Goal: Transaction & Acquisition: Purchase product/service

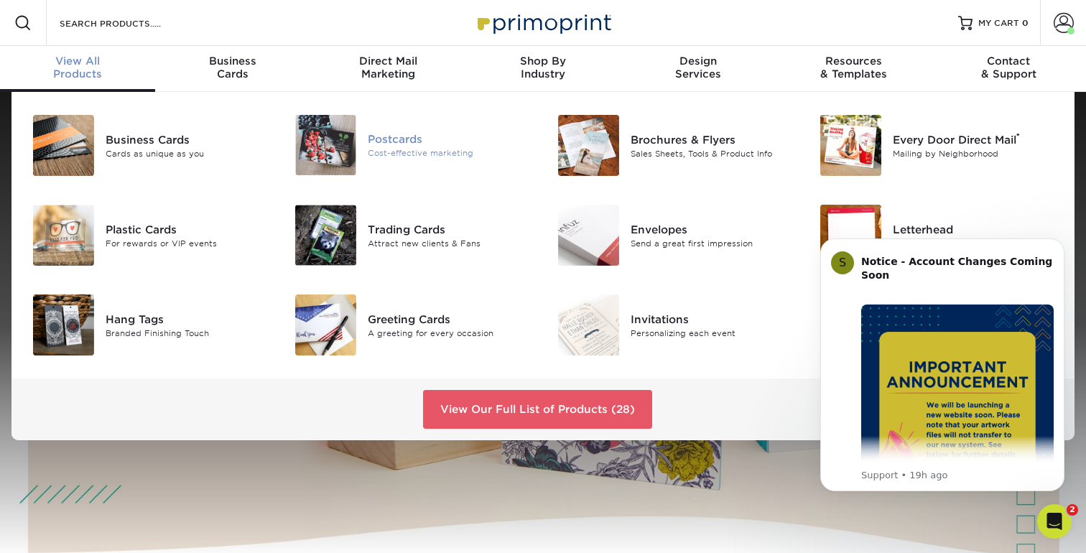
click at [403, 139] on div "Postcards" at bounding box center [450, 139] width 164 height 16
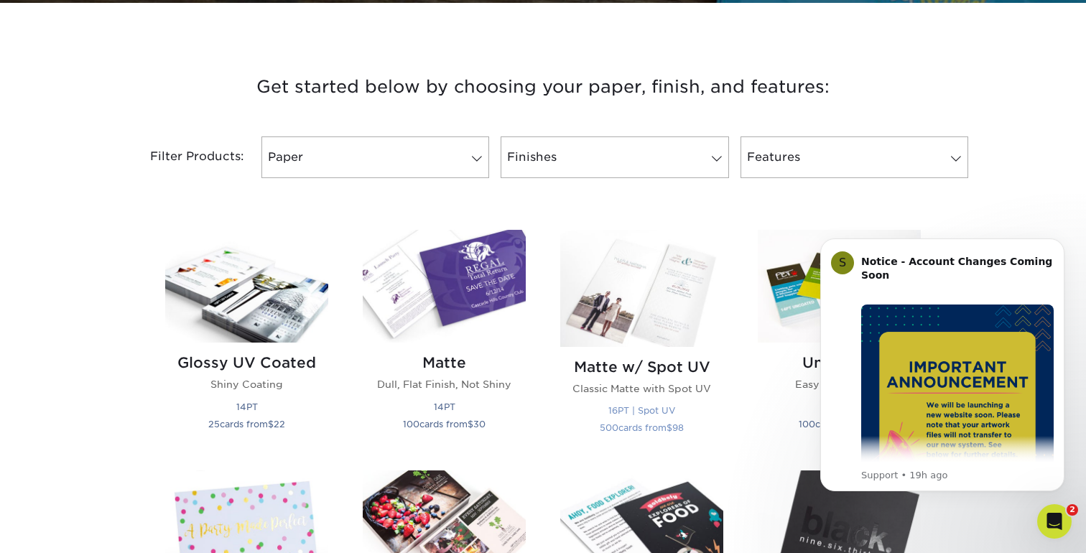
scroll to position [461, 0]
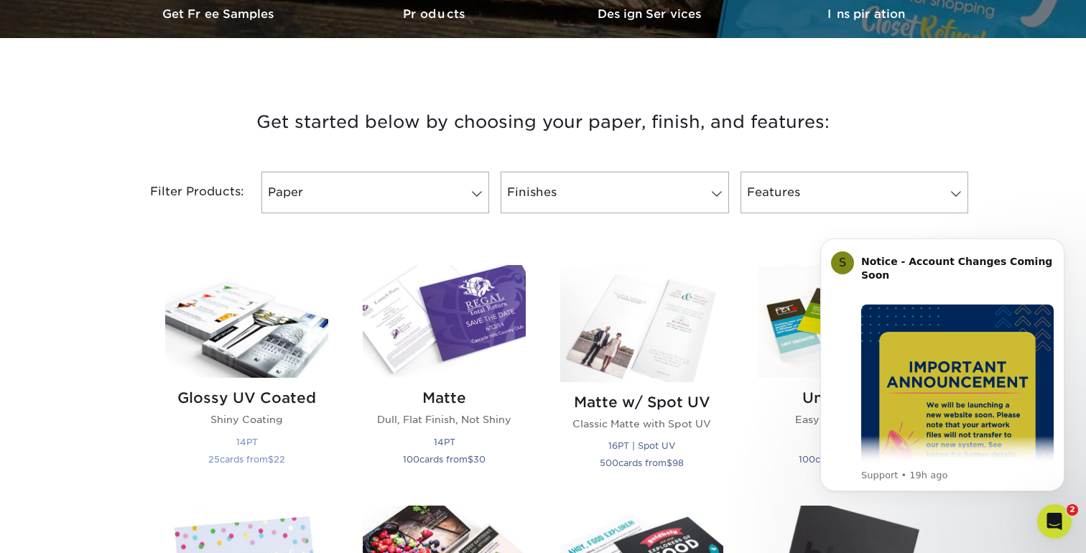
click at [230, 360] on img at bounding box center [246, 321] width 163 height 113
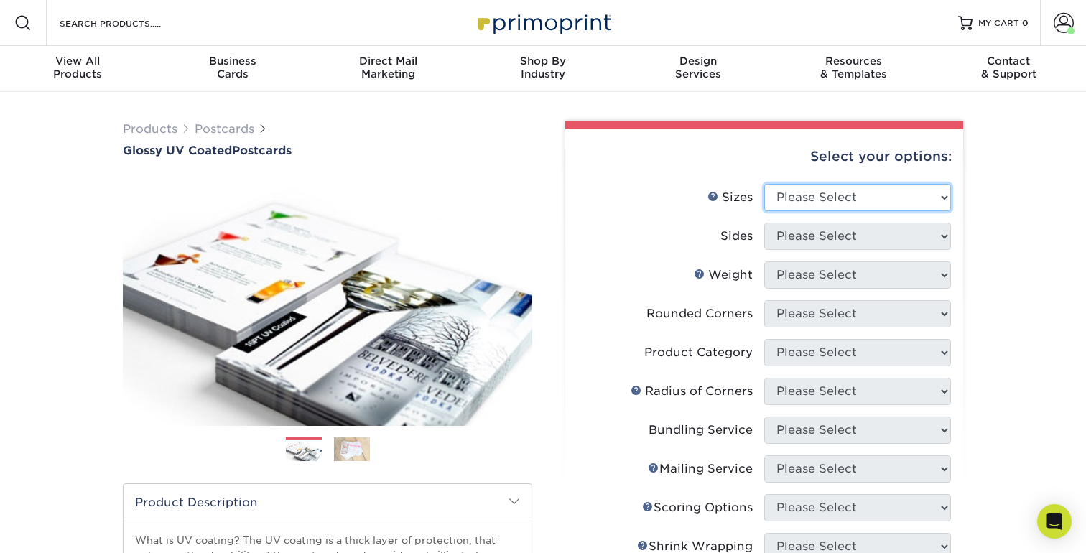
click at [850, 198] on select "Please Select 1.5" x 7" 2" x 4" 2" x 6" 2" x 7" 2" x 8" 2.12" x 5.5" 2.12" x 5.…" at bounding box center [857, 197] width 187 height 27
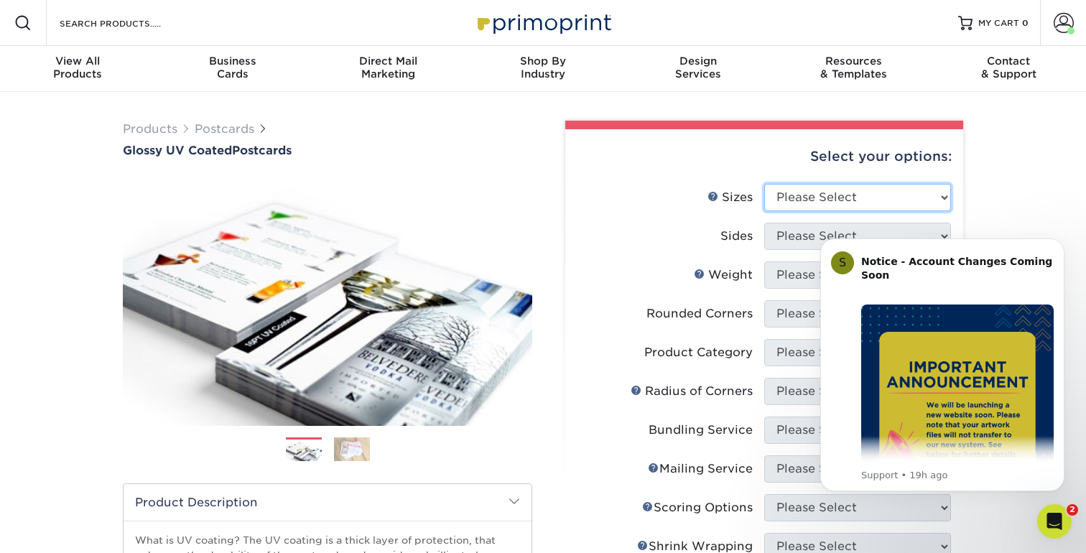
select select "3.00x5.00"
click at [764, 184] on select "Please Select 1.5" x 7" 2" x 4" 2" x 6" 2" x 7" 2" x 8" 2.12" x 5.5" 2.12" x 5.…" at bounding box center [857, 197] width 187 height 27
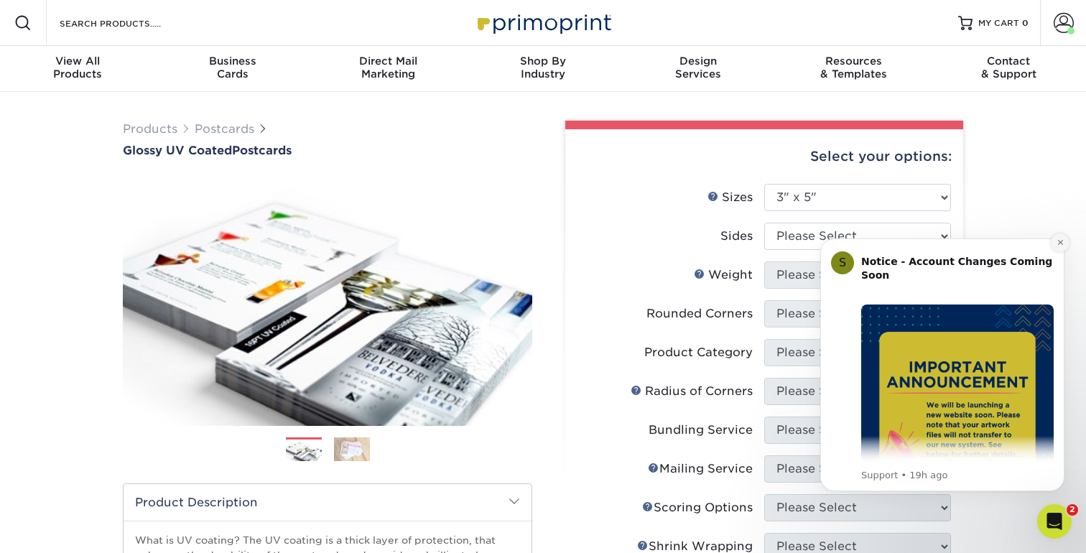
click at [1062, 244] on icon "Dismiss notification" at bounding box center [1059, 242] width 5 height 5
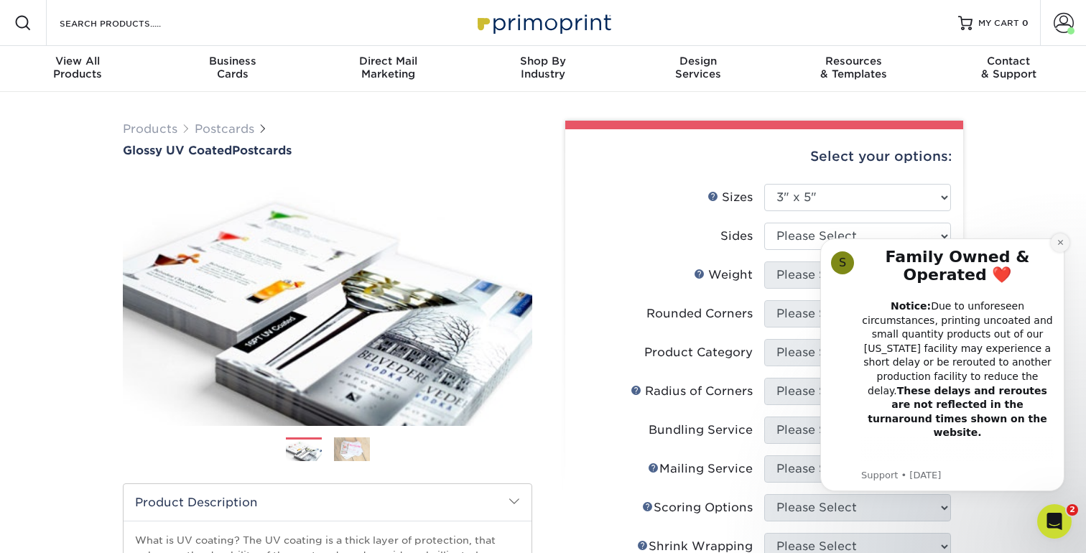
click at [1062, 238] on button "Dismiss notification" at bounding box center [1060, 242] width 19 height 19
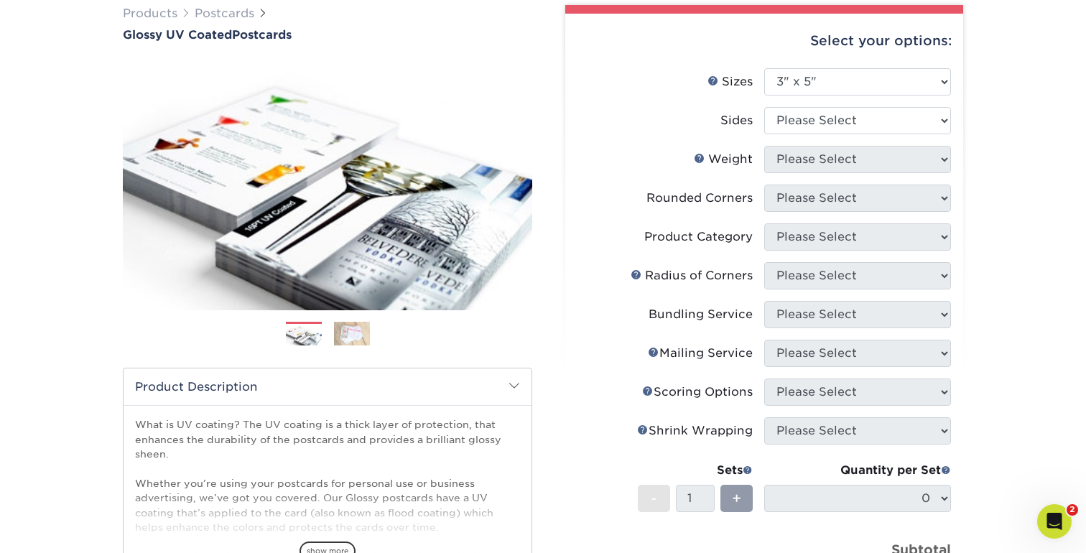
scroll to position [147, 0]
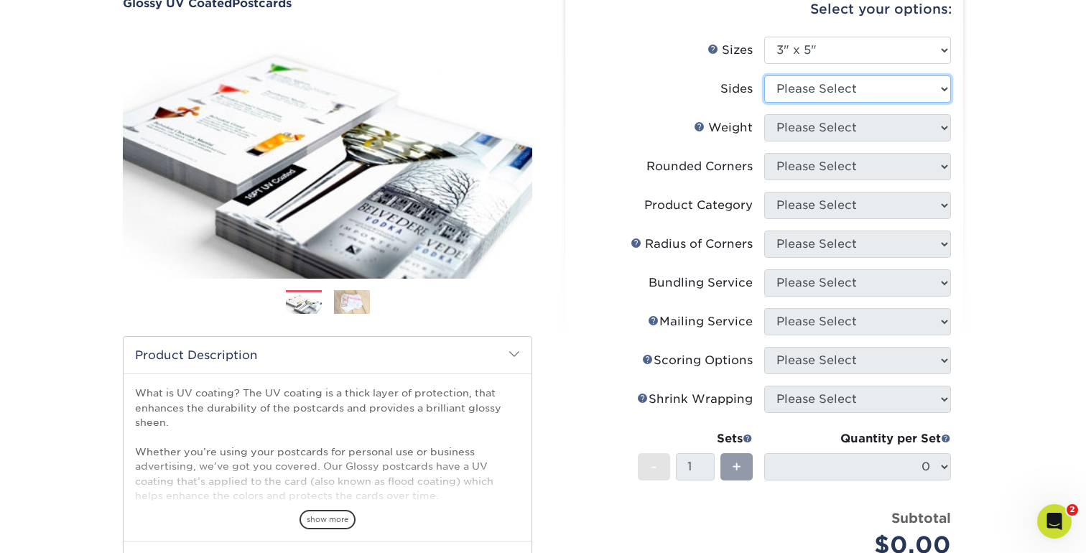
click at [893, 96] on select "Please Select Print Both Sides Print Front Only" at bounding box center [857, 88] width 187 height 27
select select "13abbda7-1d64-4f25-8bb2-c179b224825d"
click at [764, 75] on select "Please Select Print Both Sides Print Front Only" at bounding box center [857, 88] width 187 height 27
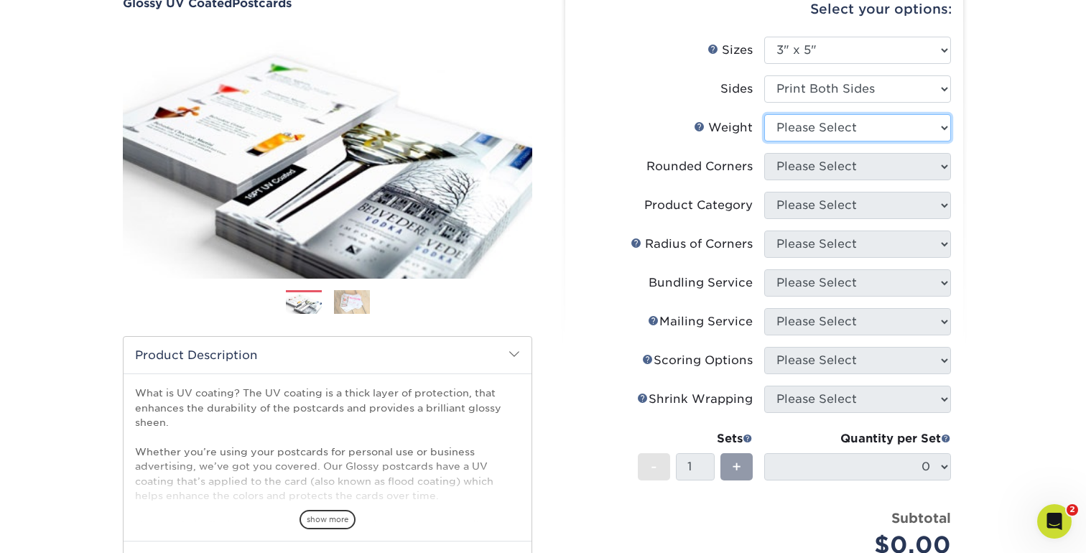
click at [906, 126] on select "Please Select 16PT 18PT C1S 14PT" at bounding box center [857, 127] width 187 height 27
select select "16PT"
click at [764, 114] on select "Please Select 16PT 18PT C1S 14PT" at bounding box center [857, 127] width 187 height 27
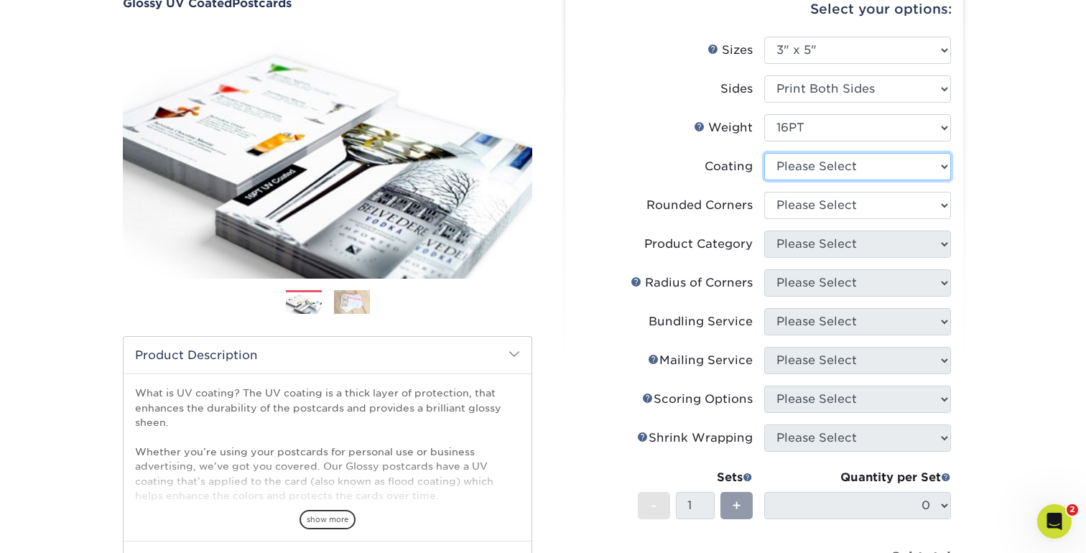
click at [887, 166] on select at bounding box center [857, 166] width 187 height 27
select select "ae367451-b2b8-45df-a344-0f05b6a12993"
click at [764, 153] on select at bounding box center [857, 166] width 187 height 27
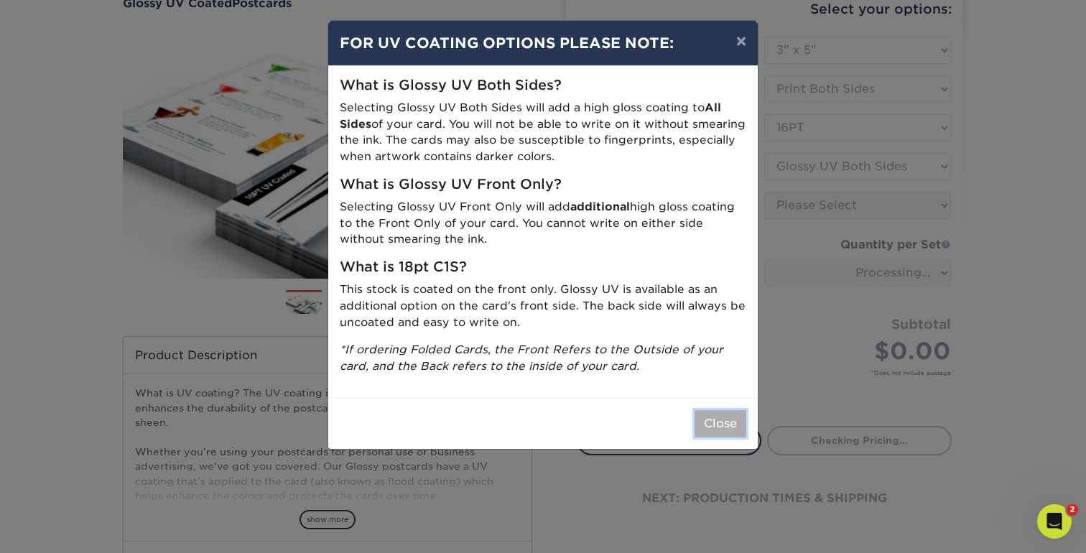
click at [721, 419] on button "Close" at bounding box center [721, 423] width 52 height 27
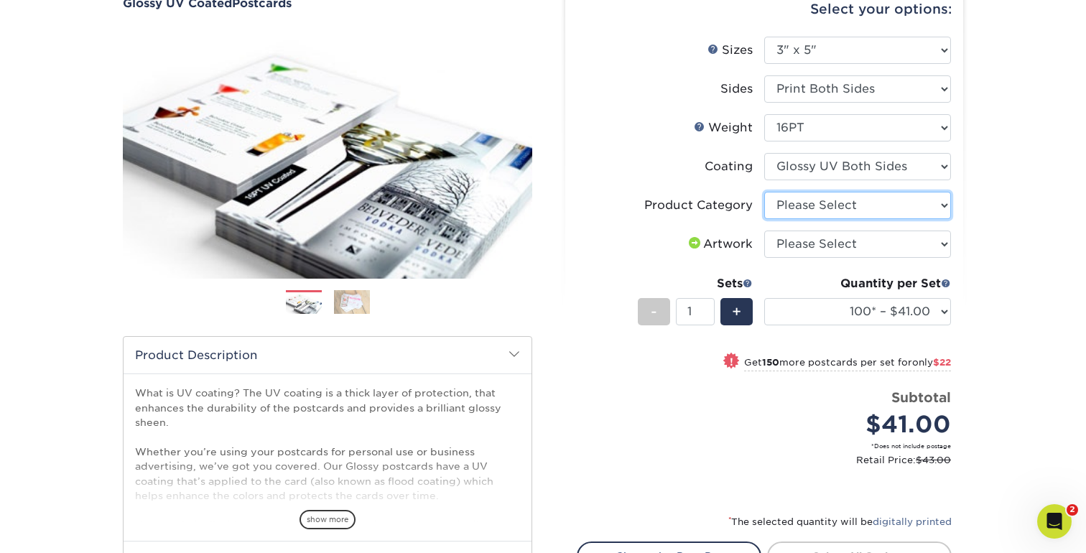
click at [848, 206] on select "Please Select Postcards" at bounding box center [857, 205] width 187 height 27
select select "9b7272e0-d6c8-4c3c-8e97-d3a1bcdab858"
click at [764, 192] on select "Please Select Postcards" at bounding box center [857, 205] width 187 height 27
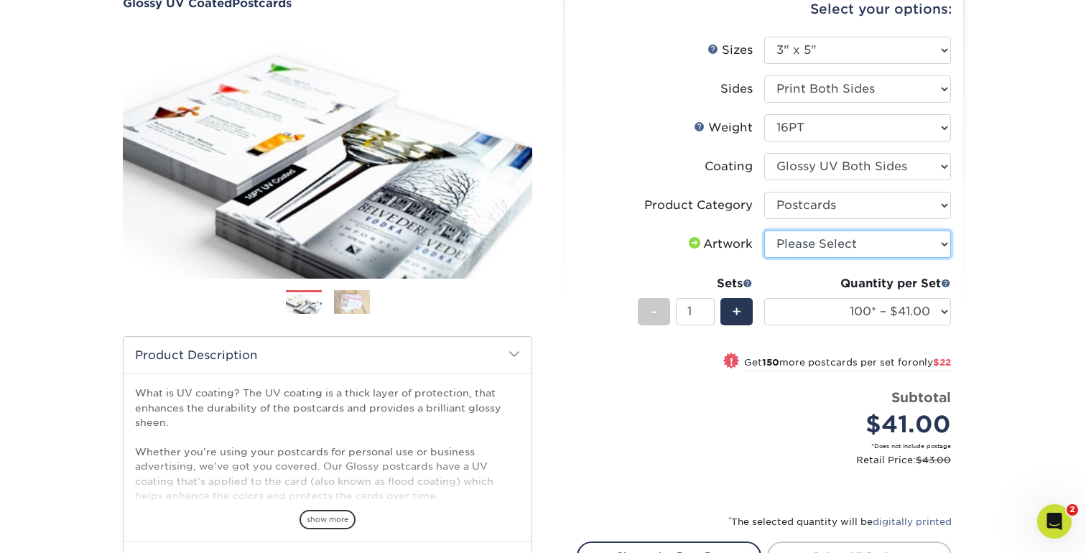
click at [870, 241] on select "Please Select I will upload files I need a design - $150" at bounding box center [857, 244] width 187 height 27
select select "upload"
click at [764, 231] on select "Please Select I will upload files I need a design - $150" at bounding box center [857, 244] width 187 height 27
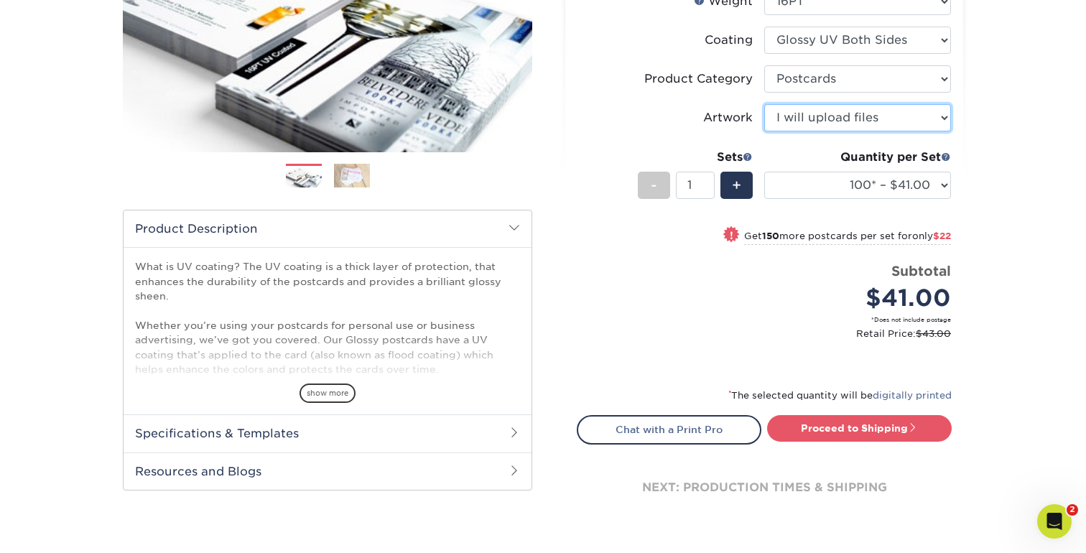
scroll to position [277, 0]
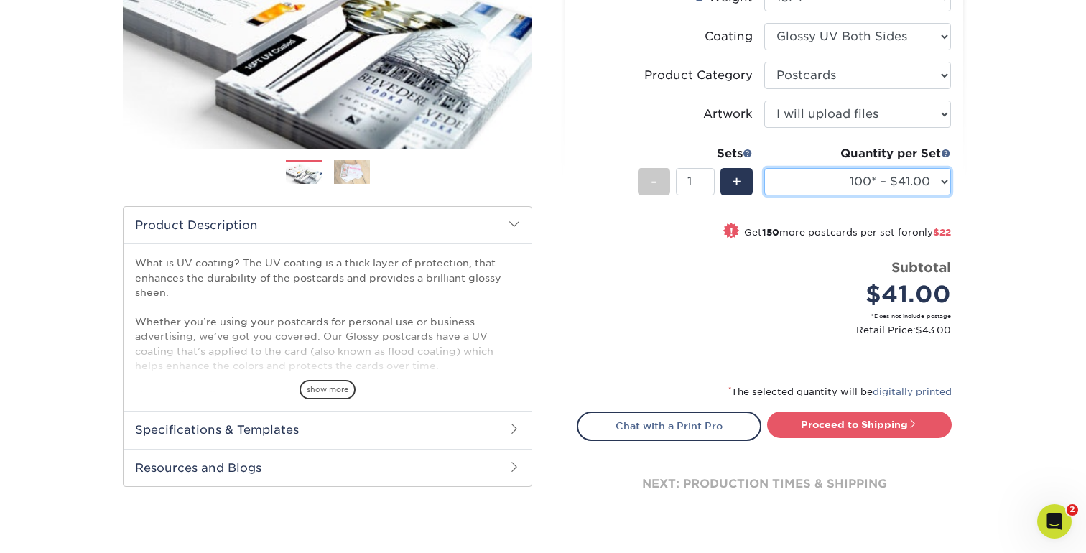
click at [929, 182] on select "100* – $41.00 250* – $63.00 500 – $84.00 1000 – $97.00 2500 – $156.00 5000 – $2…" at bounding box center [857, 181] width 187 height 27
select select "5000 – $240.00"
click at [764, 168] on select "100* – $41.00 250* – $63.00 500 – $84.00 1000 – $97.00 2500 – $156.00 5000 – $2…" at bounding box center [857, 181] width 187 height 27
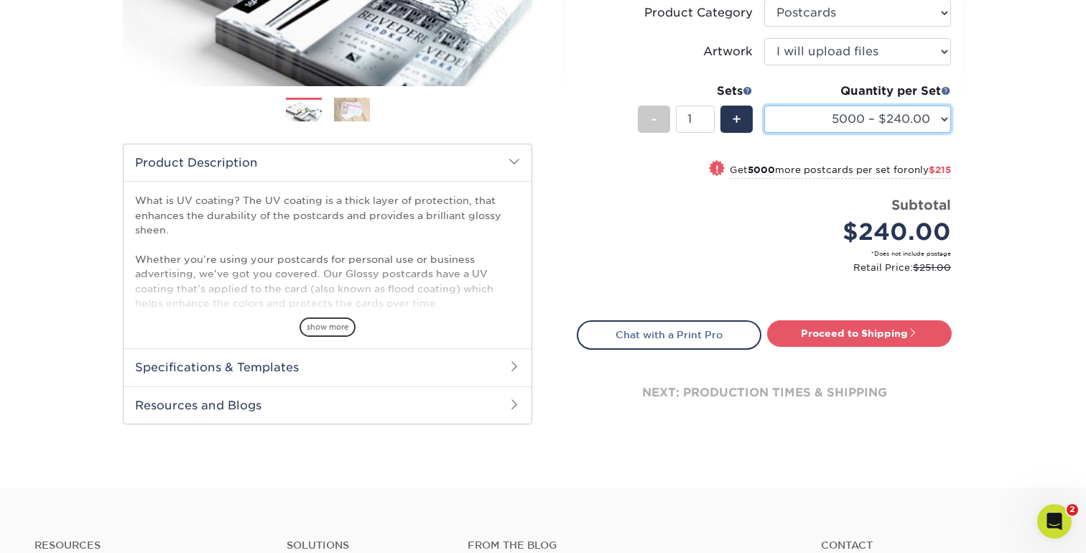
scroll to position [351, 0]
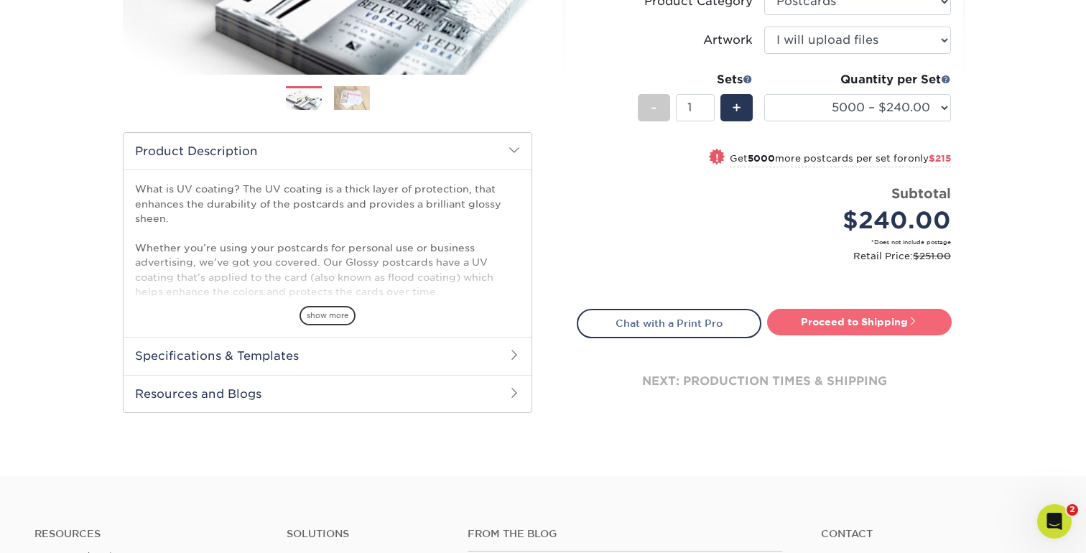
click at [876, 320] on link "Proceed to Shipping" at bounding box center [859, 322] width 185 height 26
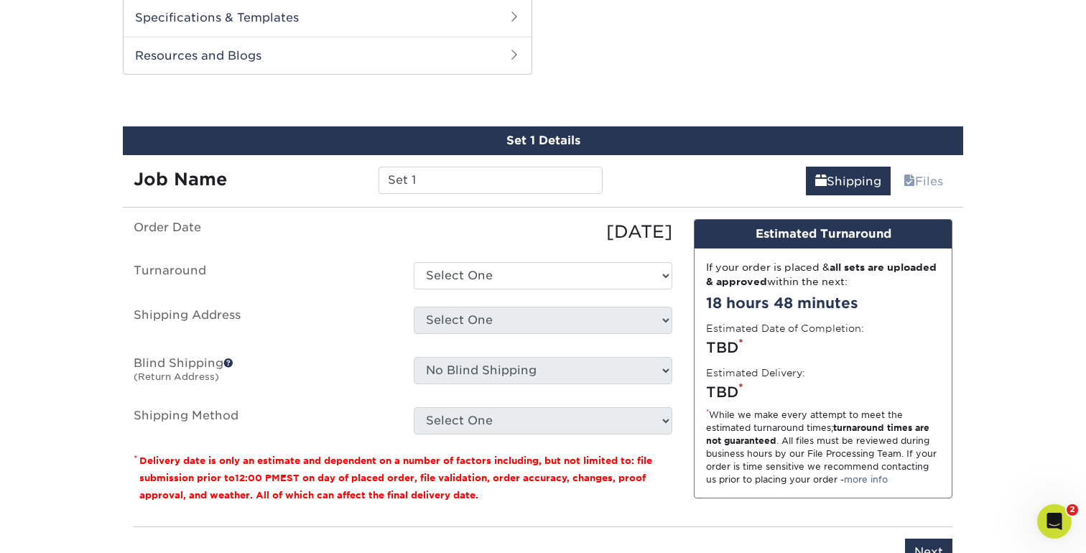
scroll to position [699, 0]
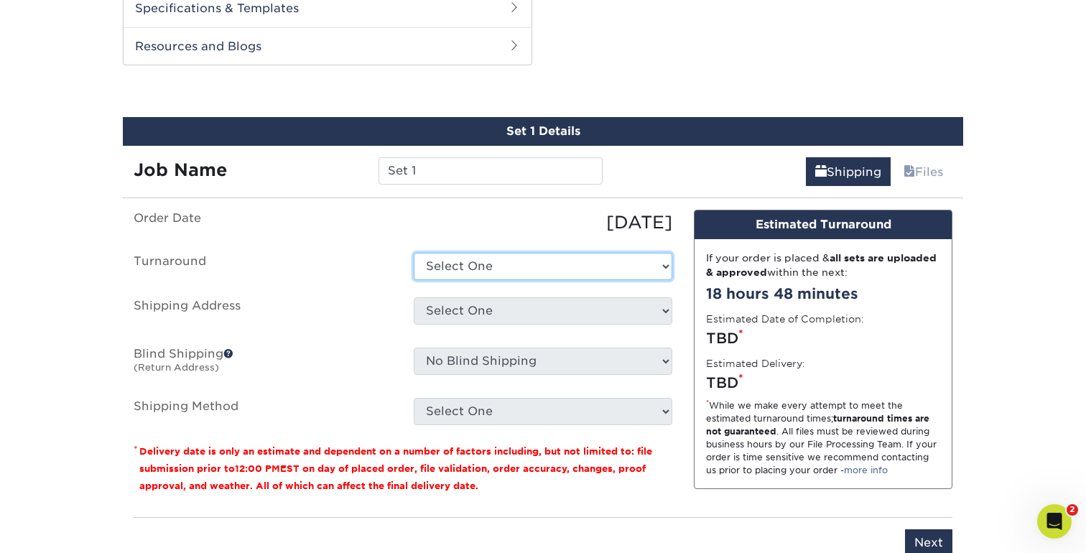
click at [646, 265] on select "Select One 2-4 Business Days 2 Day Next Business Day" at bounding box center [543, 266] width 259 height 27
select select "142290fc-f5e1-423b-82dc-5078653b45c4"
click at [414, 253] on select "Select One 2-4 Business Days 2 Day Next Business Day" at bounding box center [543, 266] width 259 height 27
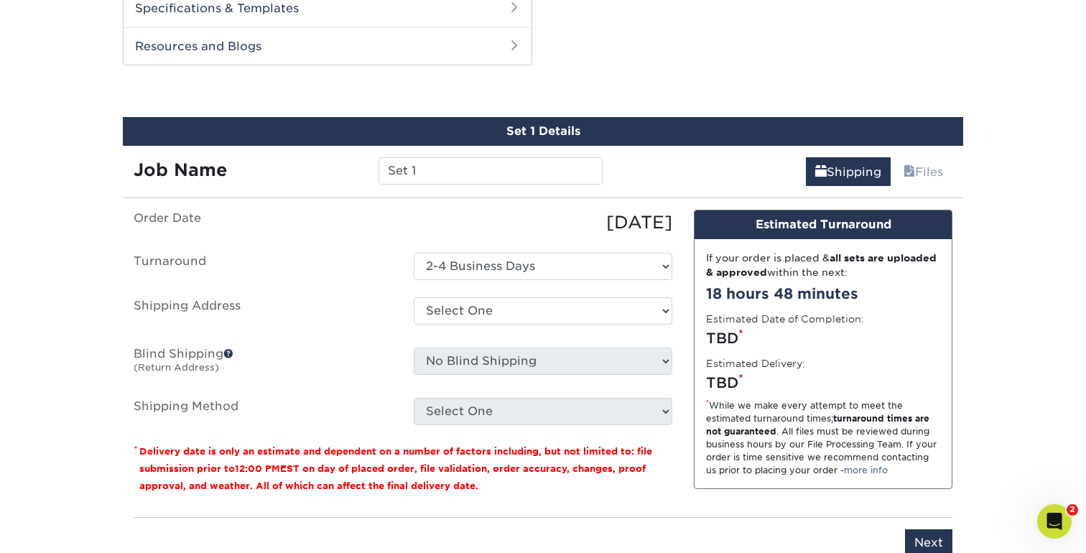
click at [644, 285] on ul "Order Date 08/21/2025 Turnaround Select One 2-4 Business Days 2 Day Next Busine…" at bounding box center [403, 317] width 539 height 215
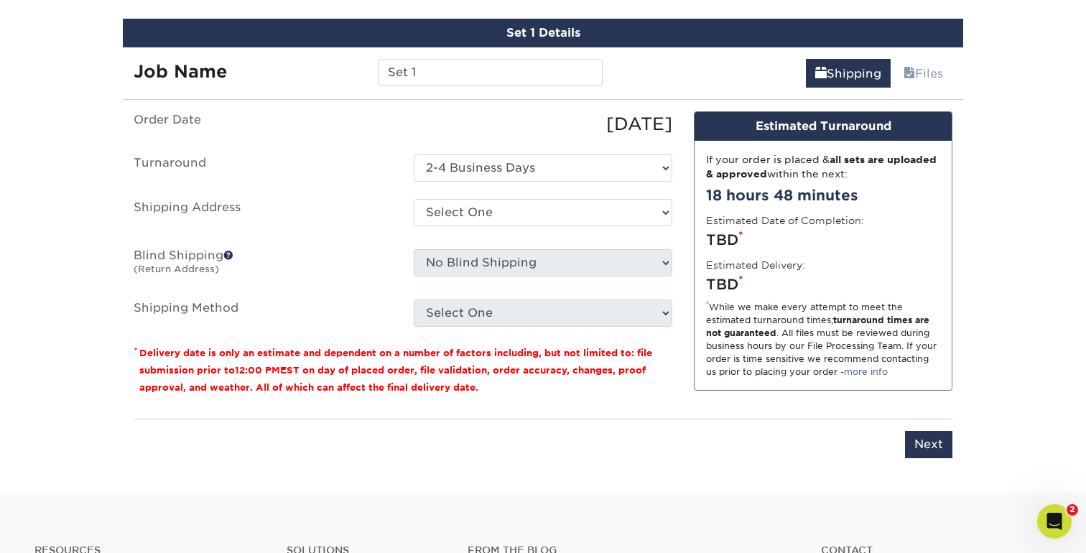
scroll to position [808, 0]
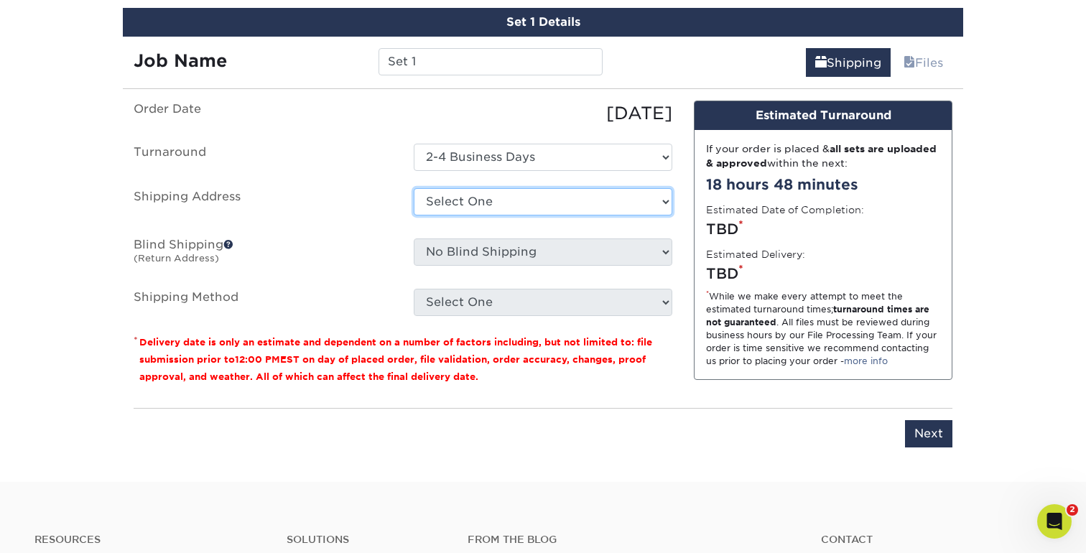
click at [619, 198] on select "Select One Home + Add New Address" at bounding box center [543, 201] width 259 height 27
select select "148597"
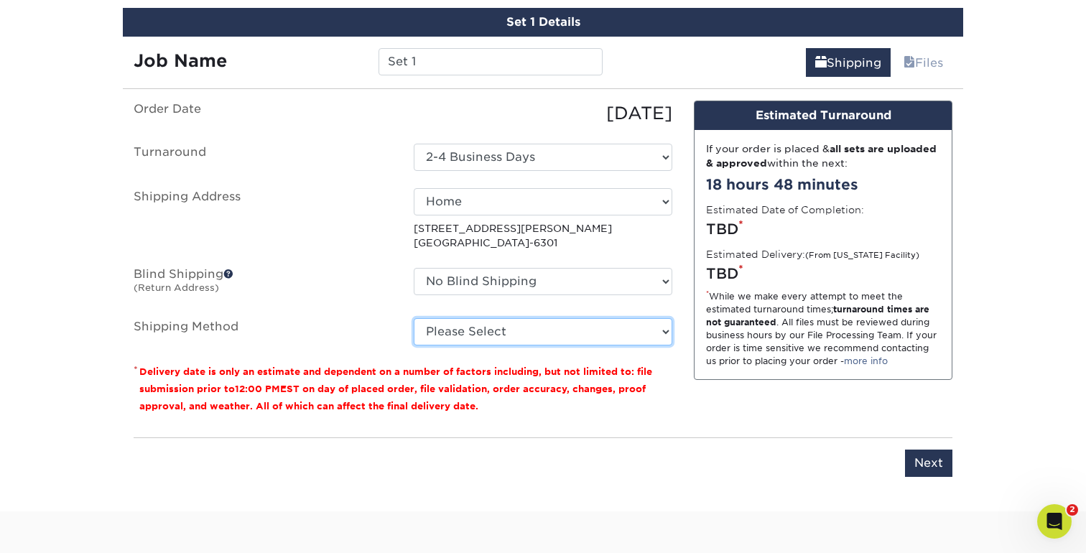
click at [511, 325] on select "Please Select Ground Shipping (+$50.11) 3 Day Shipping Service (+$76.10) 2 Day …" at bounding box center [543, 331] width 259 height 27
select select "02"
click at [414, 318] on select "Please Select Ground Shipping (+$50.11) 3 Day Shipping Service (+$76.10) 2 Day …" at bounding box center [543, 331] width 259 height 27
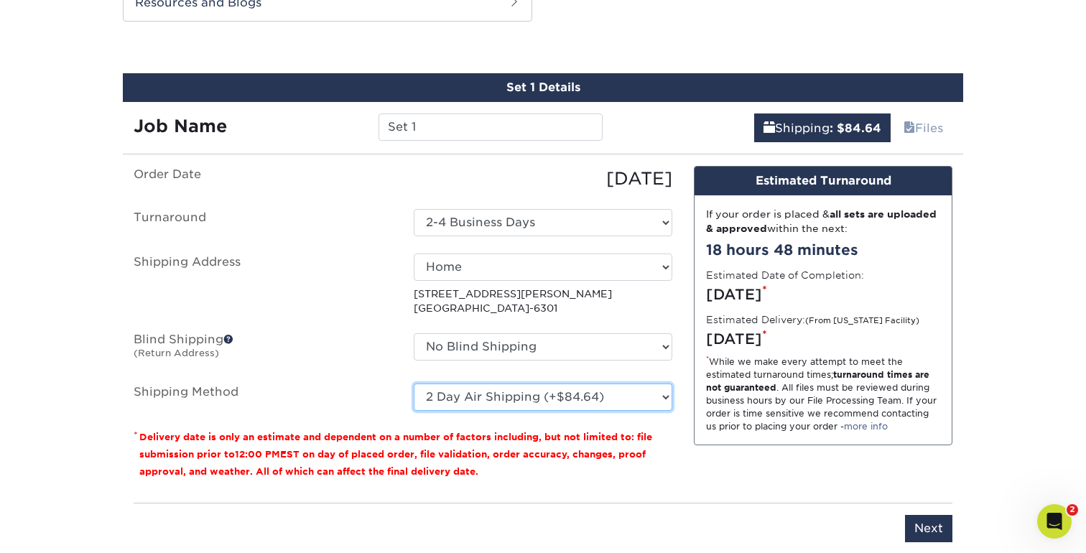
scroll to position [775, 0]
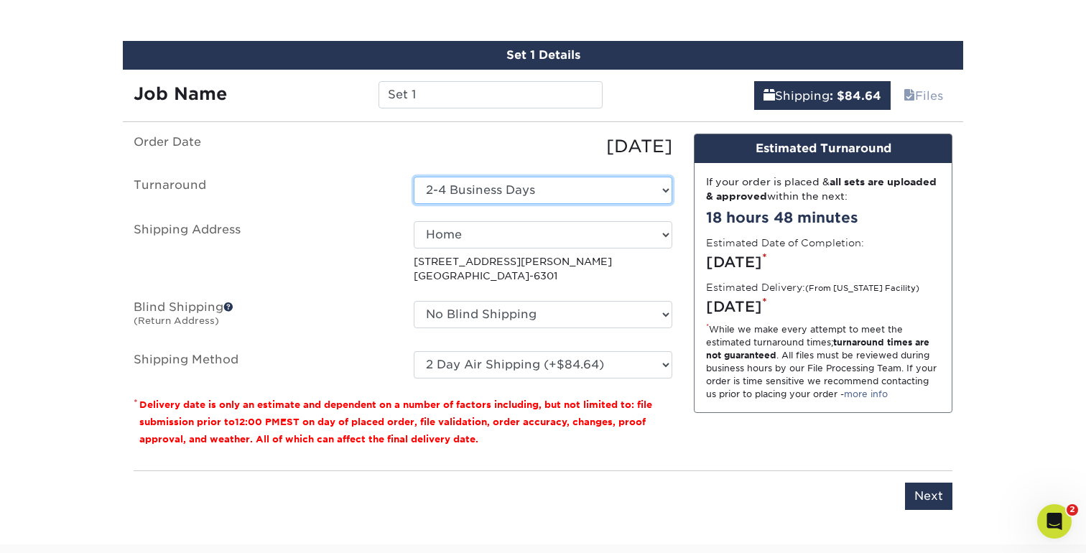
click at [646, 189] on select "Select One 2-4 Business Days 2 Day Next Business Day" at bounding box center [543, 190] width 259 height 27
select select "af00f76c-cd6d-435b-bbff-34335b3c352d"
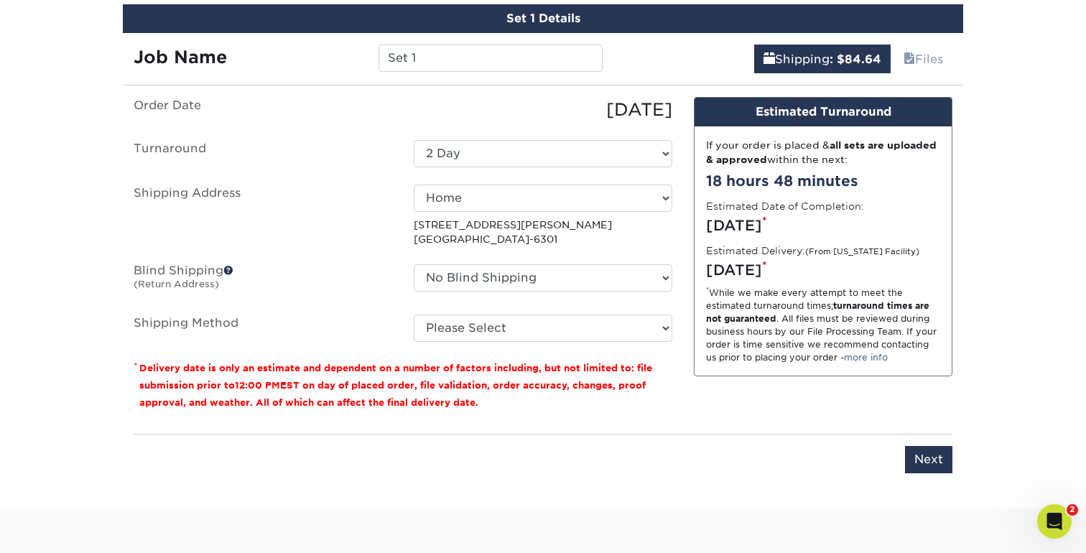
scroll to position [855, 0]
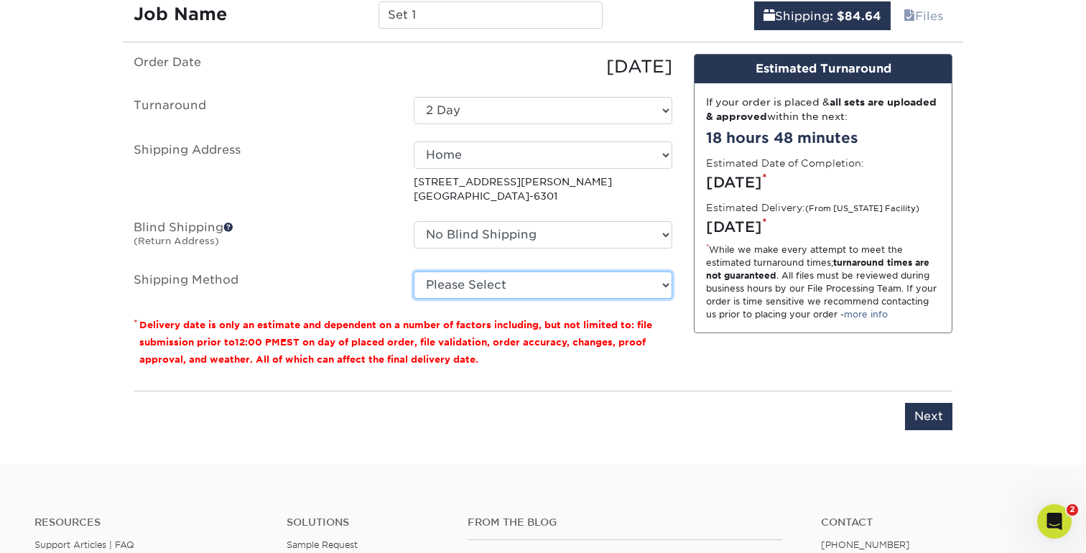
click at [543, 287] on select "Please Select Ground Shipping (+$50.11) 3 Day Shipping Service (+$76.10) 2 Day …" at bounding box center [543, 284] width 259 height 27
select select "02"
click at [414, 271] on select "Please Select Ground Shipping (+$50.11) 3 Day Shipping Service (+$76.10) 2 Day …" at bounding box center [543, 284] width 259 height 27
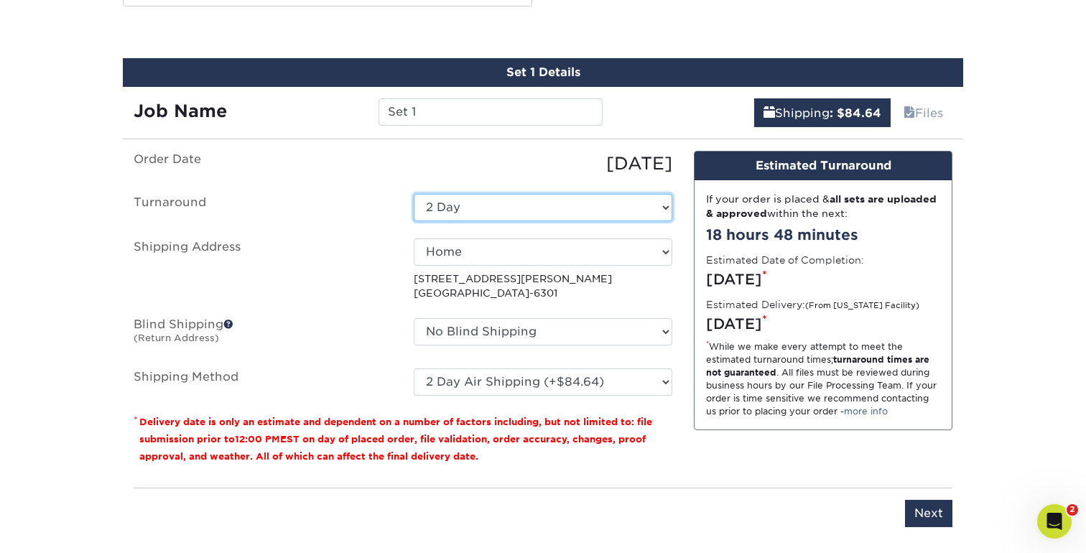
click at [509, 202] on select "Select One 2-4 Business Days 2 Day Next Business Day" at bounding box center [543, 207] width 259 height 27
select select "9e576b40-e5da-41d8-bc2b-6909a907e417"
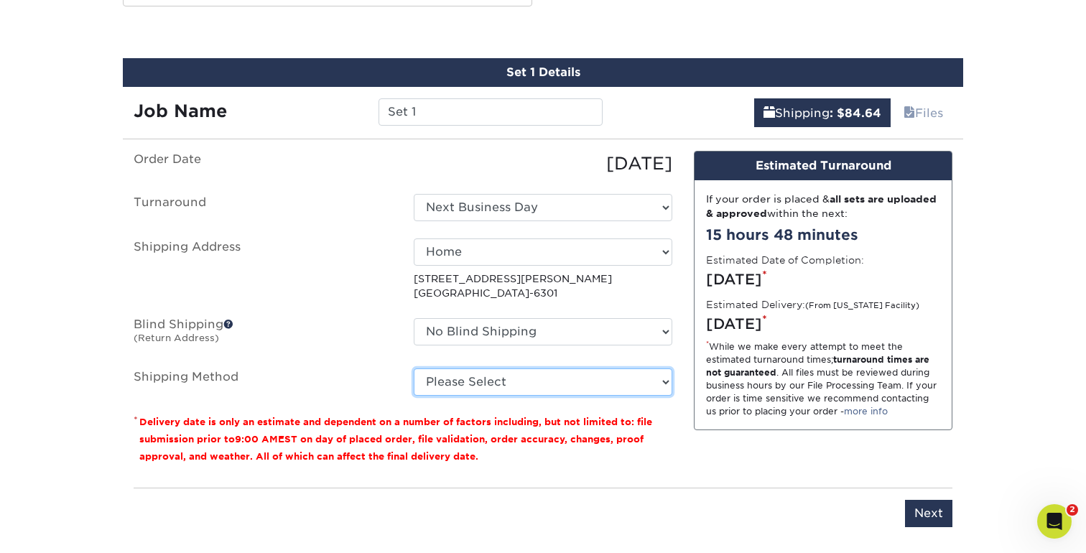
click at [534, 390] on select "Please Select Ground Shipping (+$50.11) 3 Day Shipping Service (+$76.10) 2 Day …" at bounding box center [543, 381] width 259 height 27
select select "02"
click at [414, 368] on select "Please Select Ground Shipping (+$50.11) 3 Day Shipping Service (+$76.10) 2 Day …" at bounding box center [543, 381] width 259 height 27
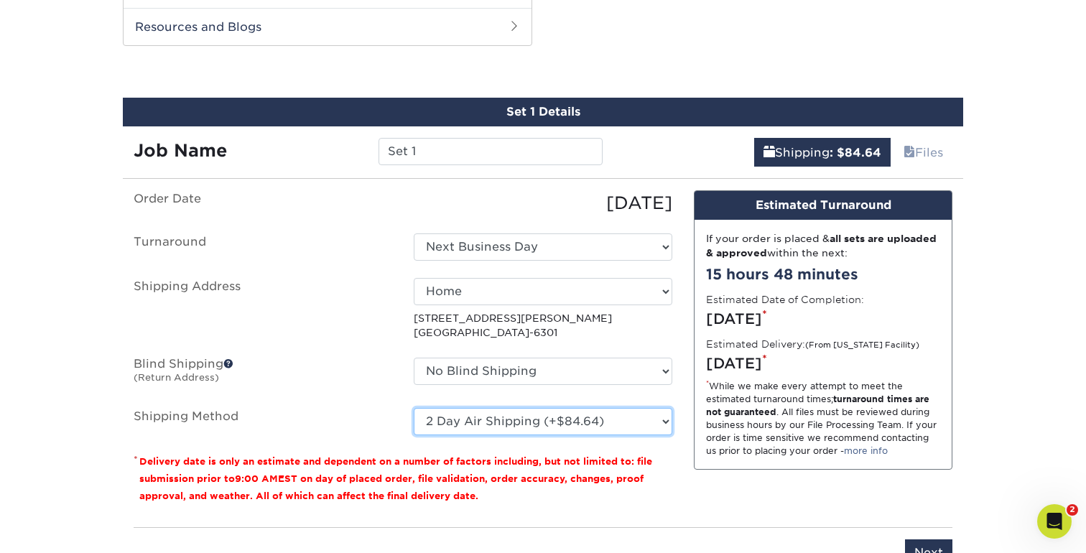
scroll to position [730, 0]
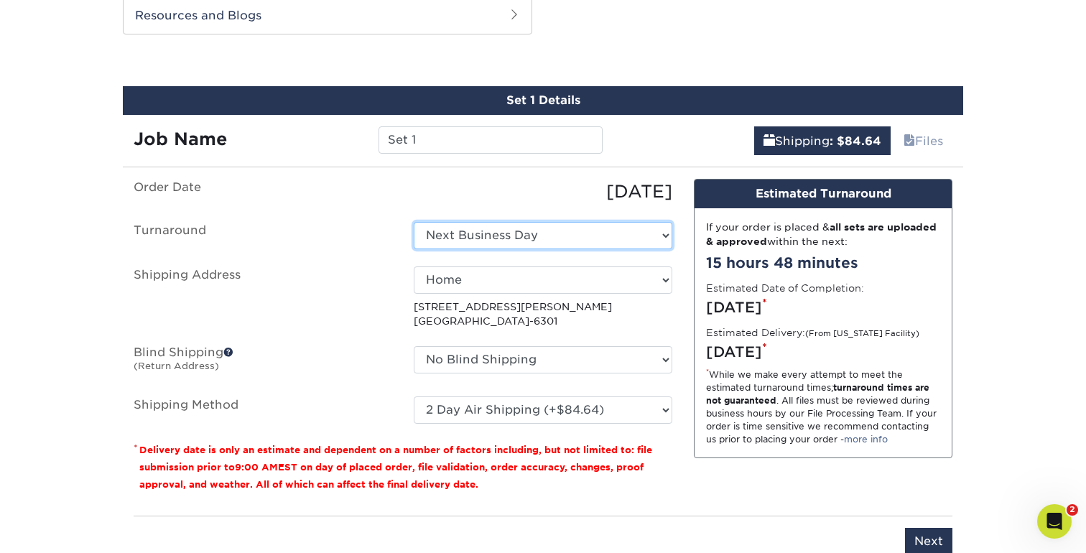
click at [523, 231] on select "Select One 2-4 Business Days 2 Day Next Business Day" at bounding box center [543, 235] width 259 height 27
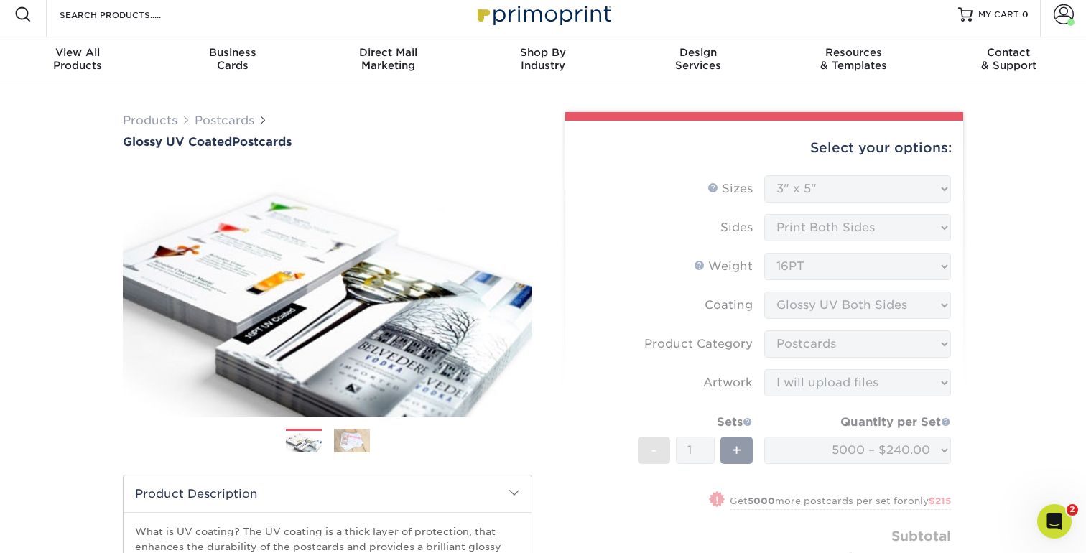
scroll to position [0, 0]
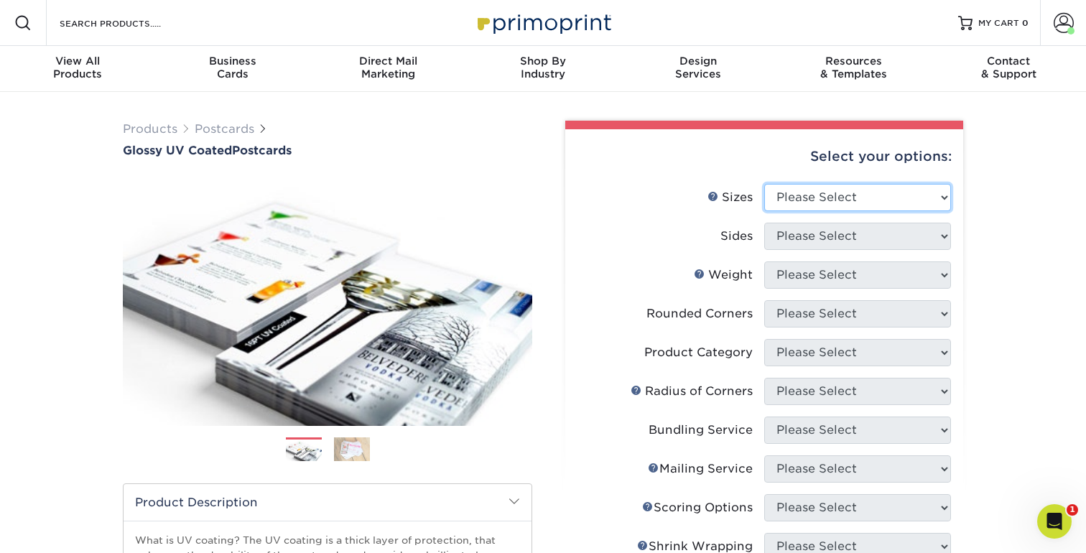
click at [910, 192] on select "Please Select 1.5" x 7" 2" x 4" 2" x 6" 2" x 7" 2" x 8" 2.12" x 5.5" 2.12" x 5.…" at bounding box center [857, 197] width 187 height 27
select select "3.00x5.00"
click at [764, 184] on select "Please Select 1.5" x 7" 2" x 4" 2" x 6" 2" x 7" 2" x 8" 2.12" x 5.5" 2.12" x 5.…" at bounding box center [857, 197] width 187 height 27
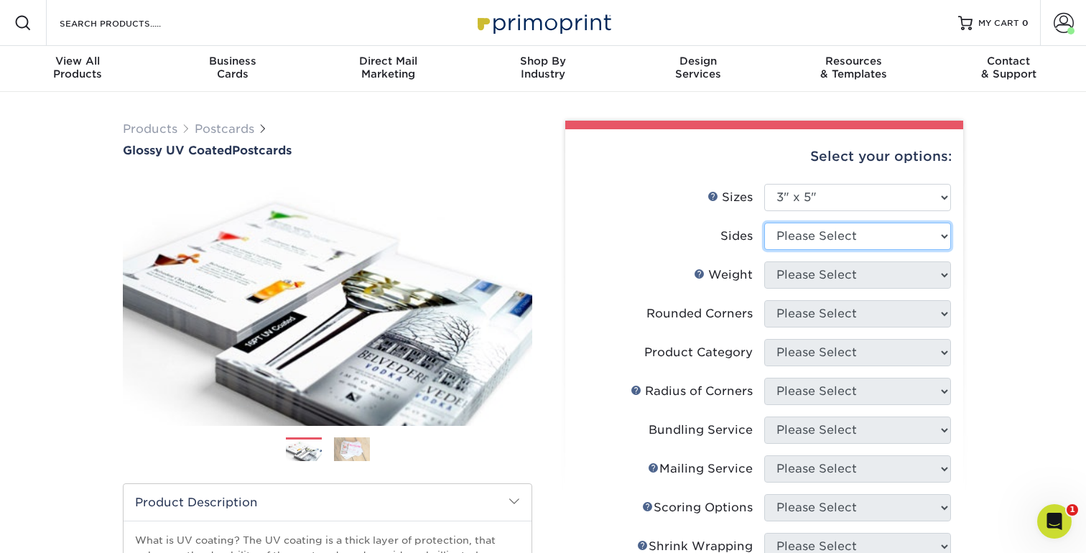
click at [860, 239] on select "Please Select Print Both Sides Print Front Only" at bounding box center [857, 236] width 187 height 27
select select "13abbda7-1d64-4f25-8bb2-c179b224825d"
click at [764, 223] on select "Please Select Print Both Sides Print Front Only" at bounding box center [857, 236] width 187 height 27
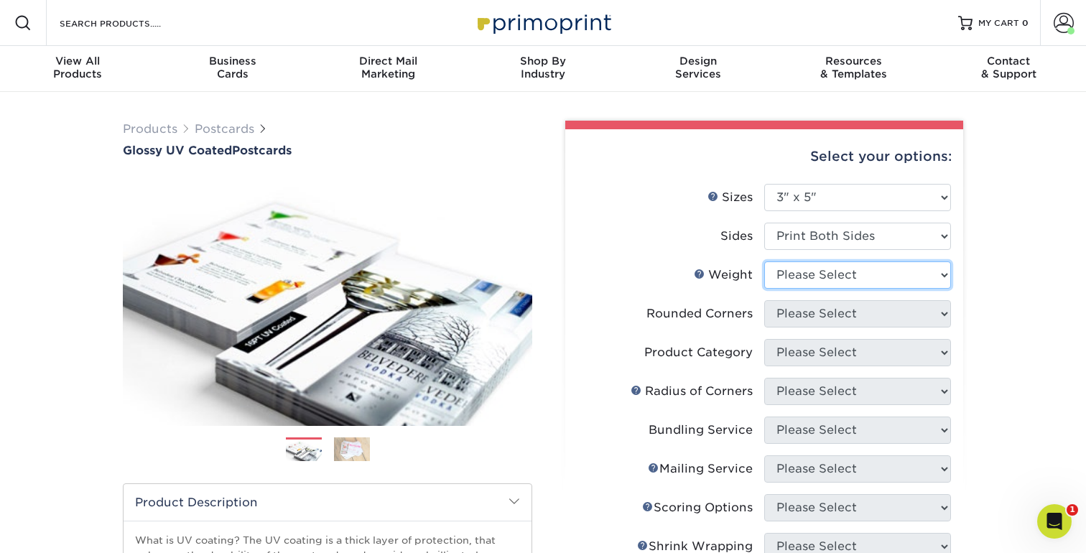
click at [884, 266] on select "Please Select 16PT 18PT C1S 14PT" at bounding box center [857, 274] width 187 height 27
select select "16PT"
click at [764, 261] on select "Please Select 16PT 18PT C1S 14PT" at bounding box center [857, 274] width 187 height 27
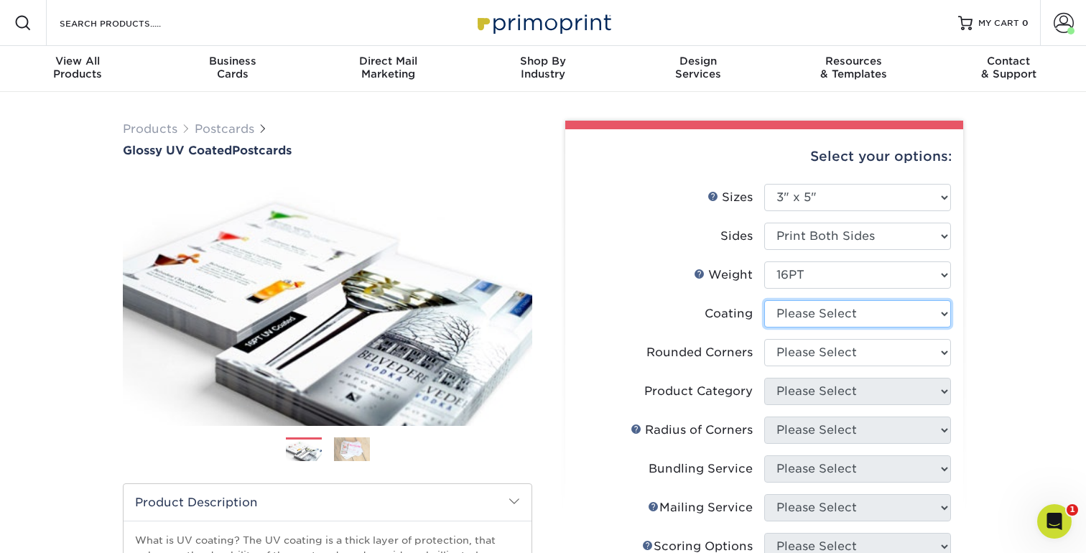
click at [890, 316] on select at bounding box center [857, 313] width 187 height 27
select select "ae367451-b2b8-45df-a344-0f05b6a12993"
click at [764, 300] on select at bounding box center [857, 313] width 187 height 27
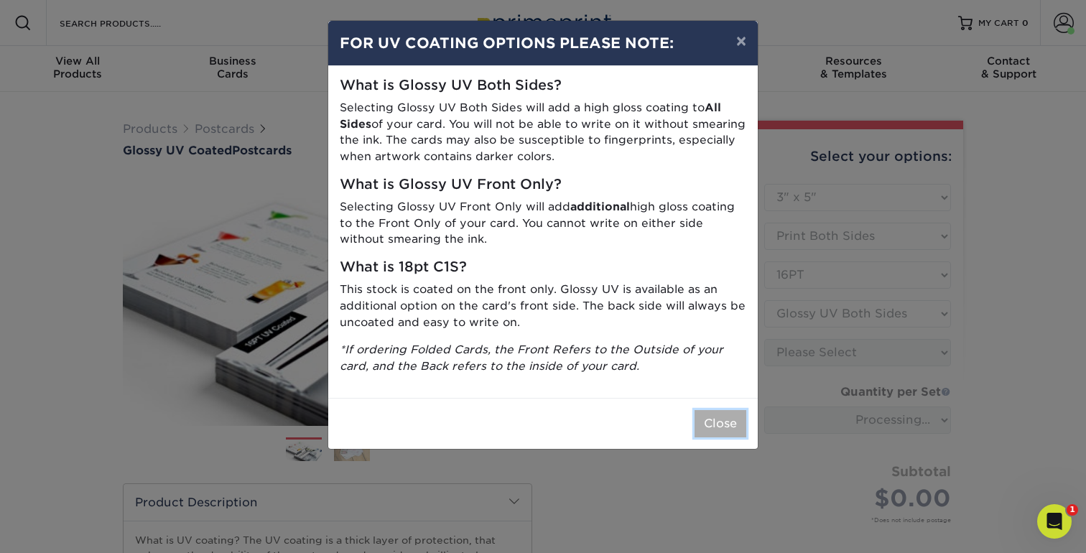
click at [715, 419] on button "Close" at bounding box center [721, 423] width 52 height 27
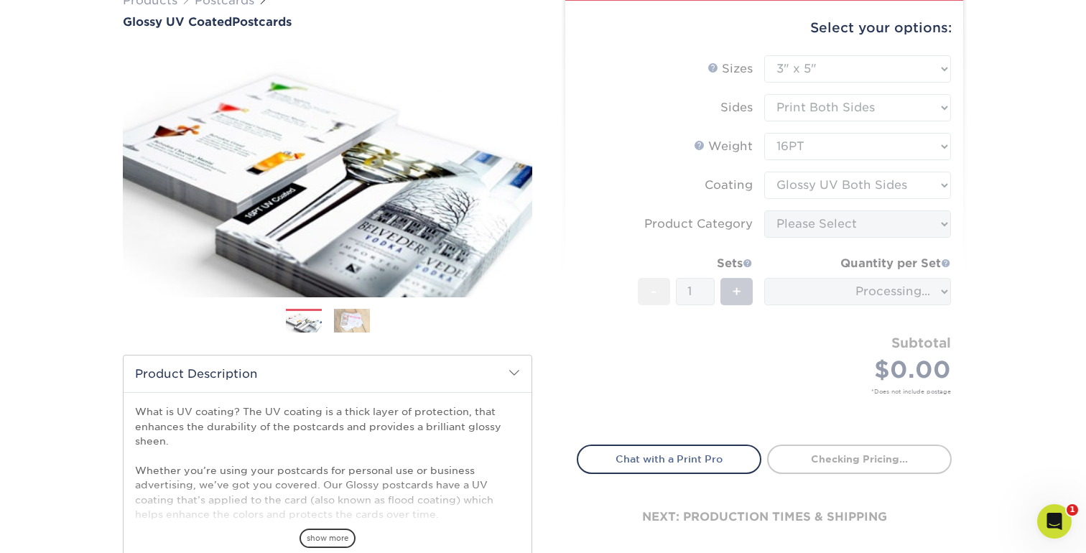
scroll to position [130, 0]
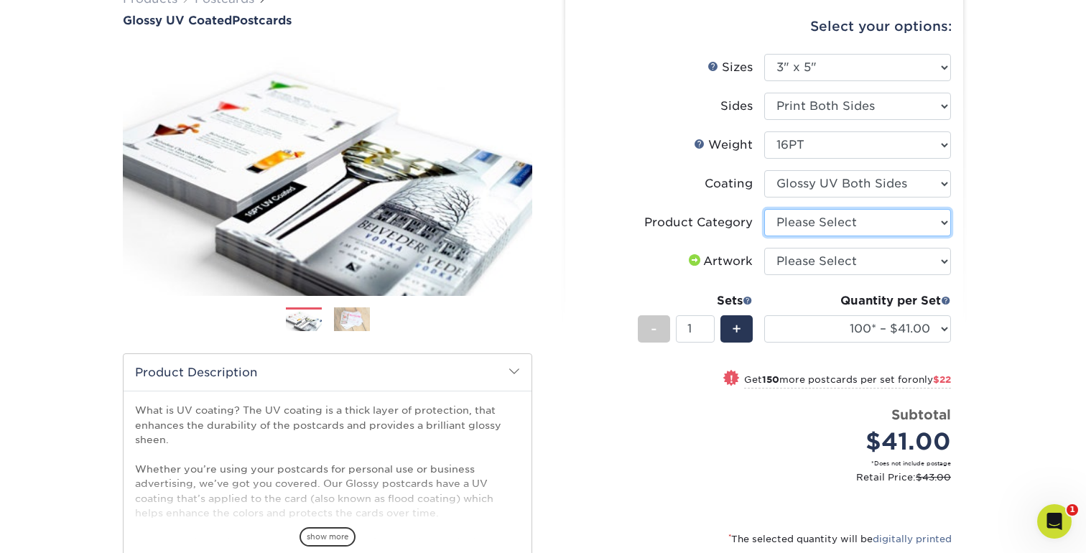
click at [851, 221] on select "Please Select Postcards" at bounding box center [857, 222] width 187 height 27
select select "9b7272e0-d6c8-4c3c-8e97-d3a1bcdab858"
click at [764, 209] on select "Please Select Postcards" at bounding box center [857, 222] width 187 height 27
click at [873, 261] on select "Please Select I will upload files I need a design - $150" at bounding box center [857, 261] width 187 height 27
select select "upload"
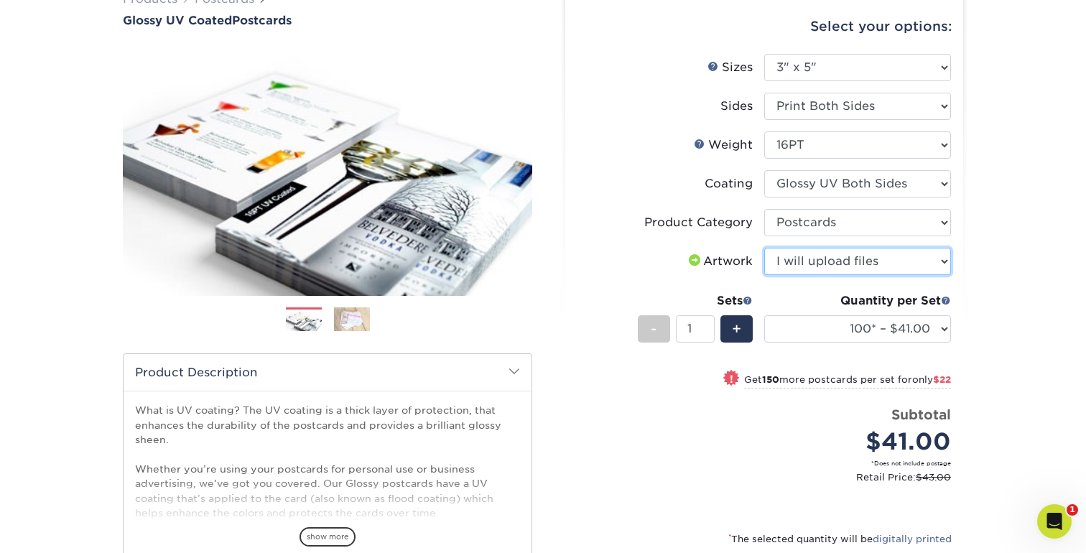
click at [764, 248] on select "Please Select I will upload files I need a design - $150" at bounding box center [857, 261] width 187 height 27
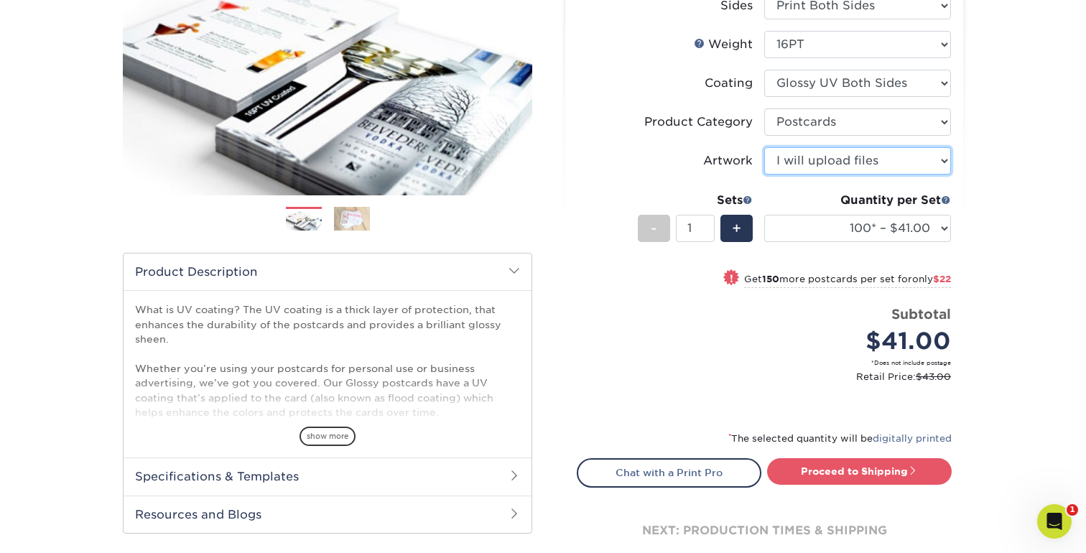
scroll to position [265, 0]
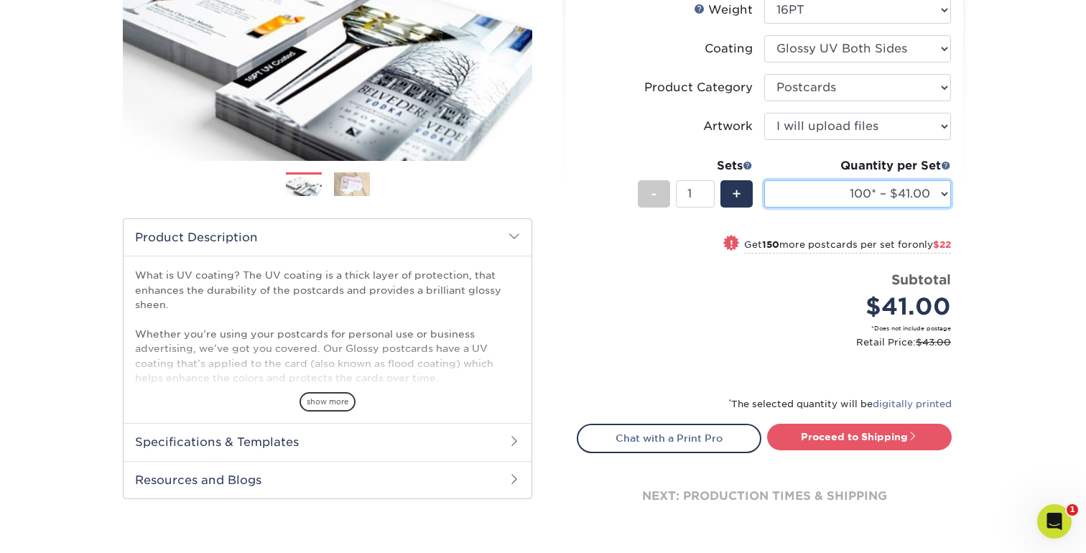
click at [933, 189] on select "100* – $41.00 250* – $63.00 500 – $84.00 1000 – $97.00 2500 – $156.00 5000 – $2…" at bounding box center [857, 193] width 187 height 27
select select "5000 – $240.00"
click at [764, 180] on select "100* – $41.00 250* – $63.00 500 – $84.00 1000 – $97.00 2500 – $156.00 5000 – $2…" at bounding box center [857, 193] width 187 height 27
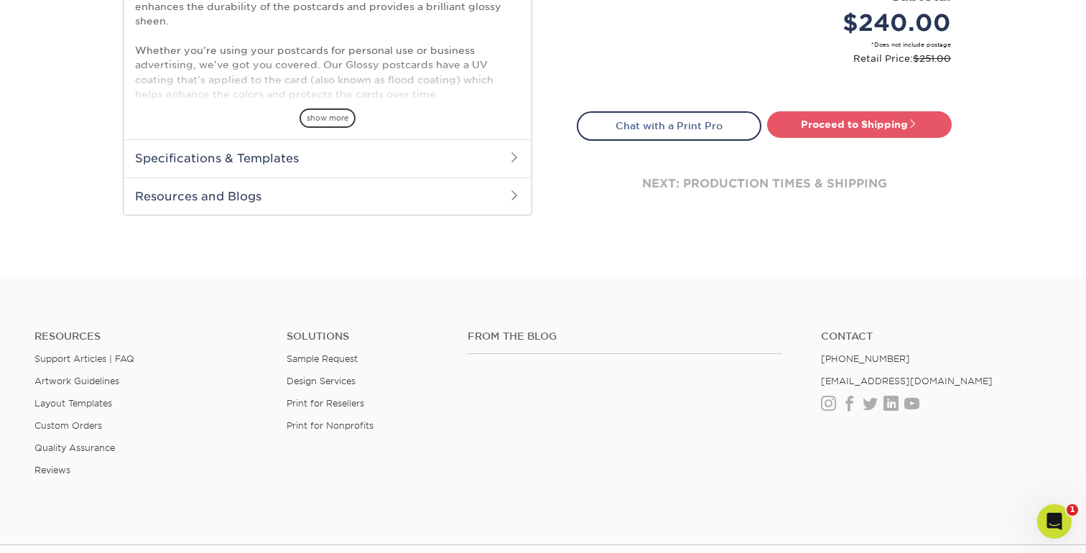
scroll to position [569, 0]
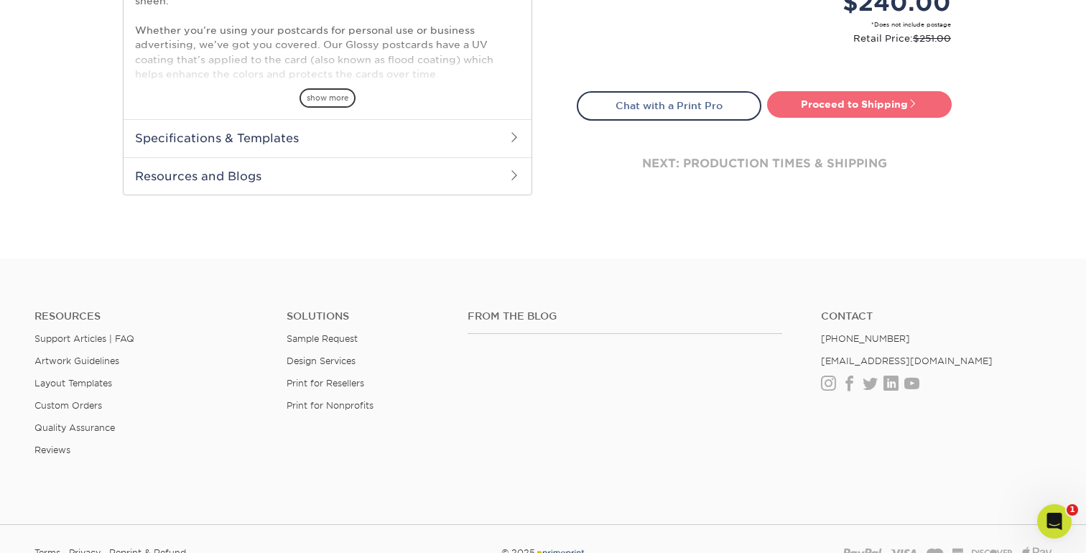
click at [857, 113] on link "Proceed to Shipping" at bounding box center [859, 104] width 185 height 26
type input "Set 1"
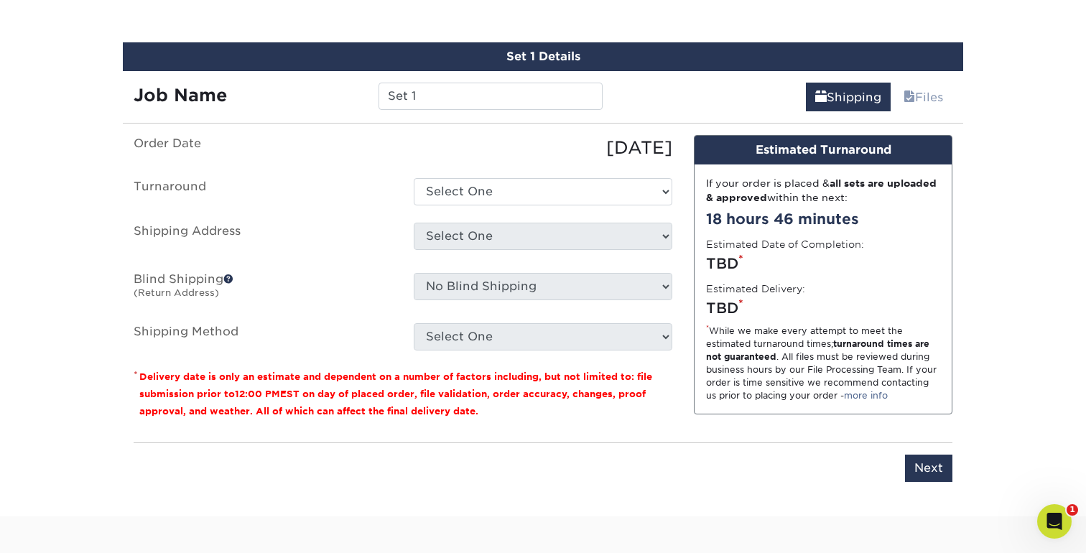
scroll to position [780, 0]
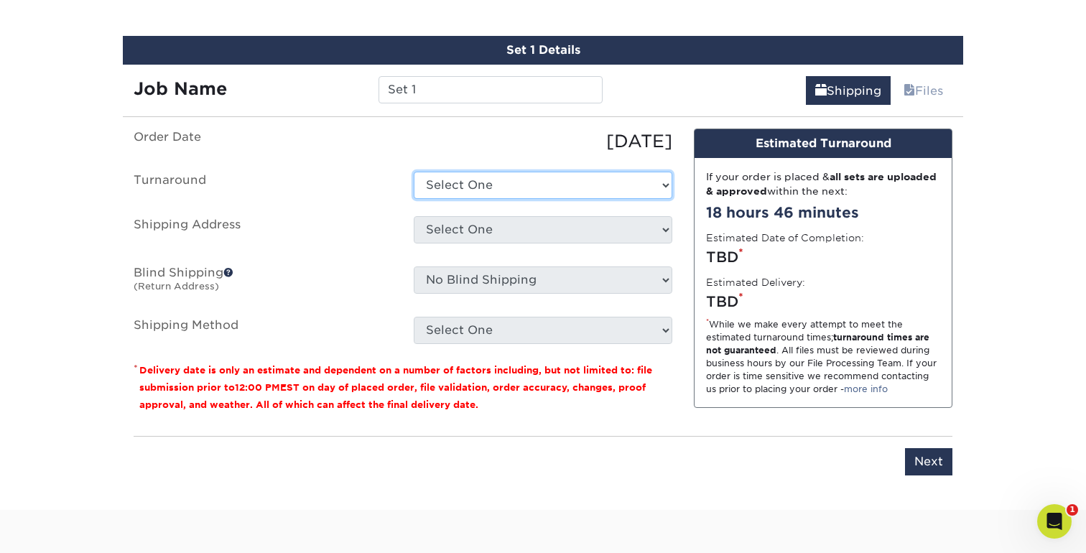
click at [659, 183] on select "Select One 2-4 Business Days 2 Day Next Business Day" at bounding box center [543, 185] width 259 height 27
select select "9e576b40-e5da-41d8-bc2b-6909a907e417"
click at [414, 172] on select "Select One 2-4 Business Days 2 Day Next Business Day" at bounding box center [543, 185] width 259 height 27
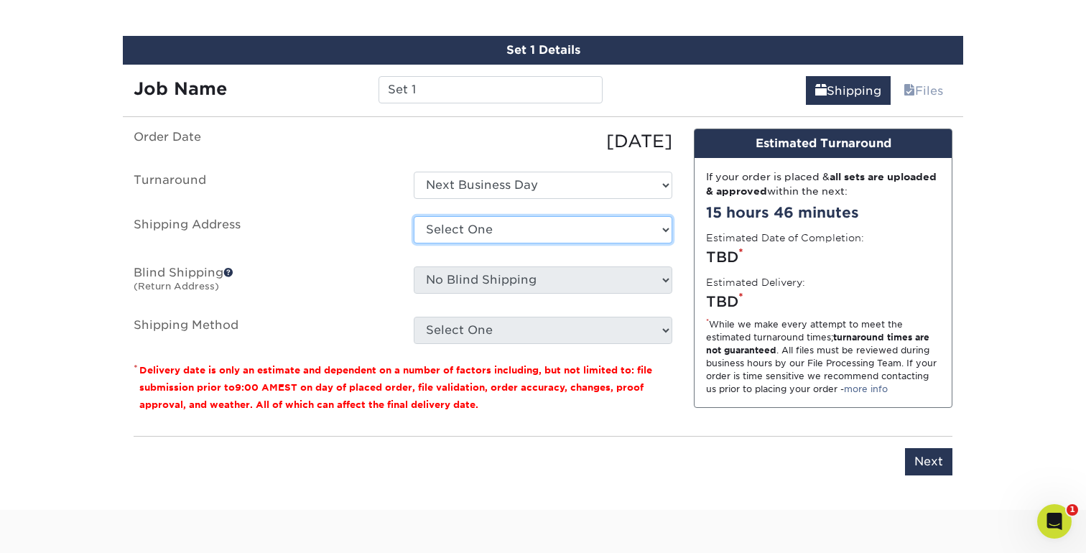
click at [648, 233] on select "Select One Home + Add New Address" at bounding box center [543, 229] width 259 height 27
select select "148597"
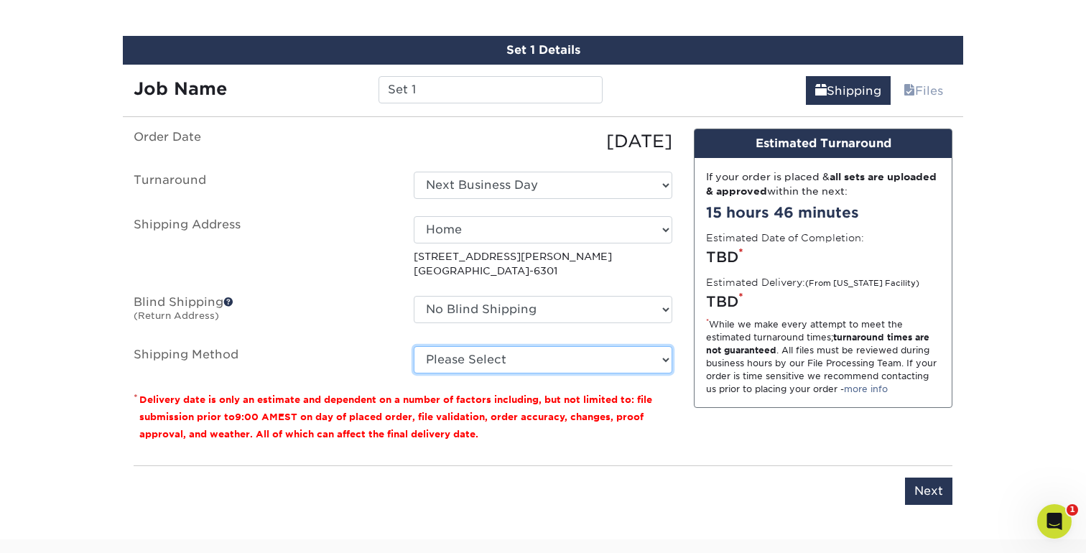
click at [617, 354] on select "Please Select Ground Shipping (+$50.11) 3 Day Shipping Service (+$76.10) 2 Day …" at bounding box center [543, 359] width 259 height 27
select select "02"
click at [414, 346] on select "Please Select Ground Shipping (+$50.11) 3 Day Shipping Service (+$76.10) 2 Day …" at bounding box center [543, 359] width 259 height 27
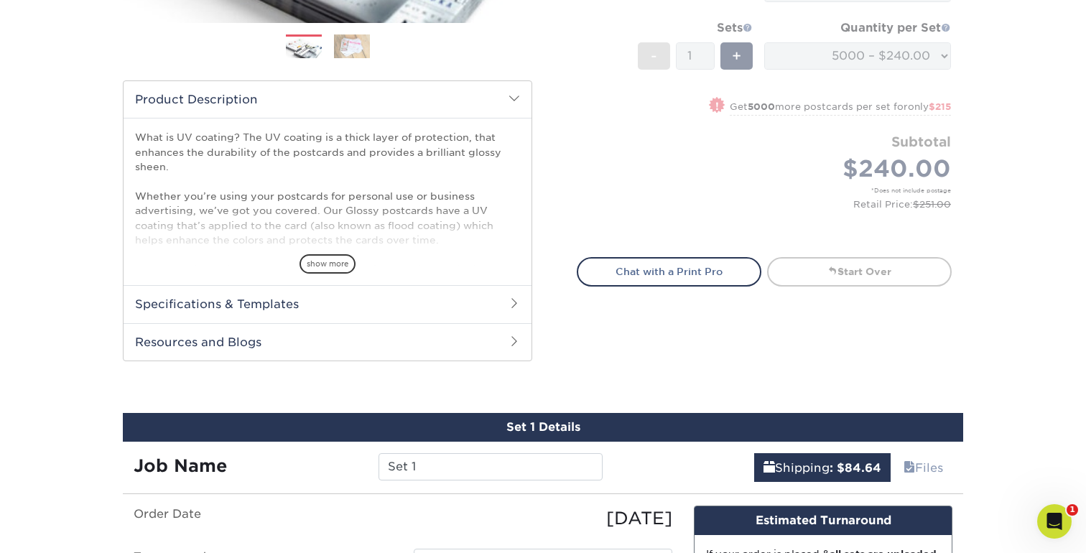
scroll to position [0, 0]
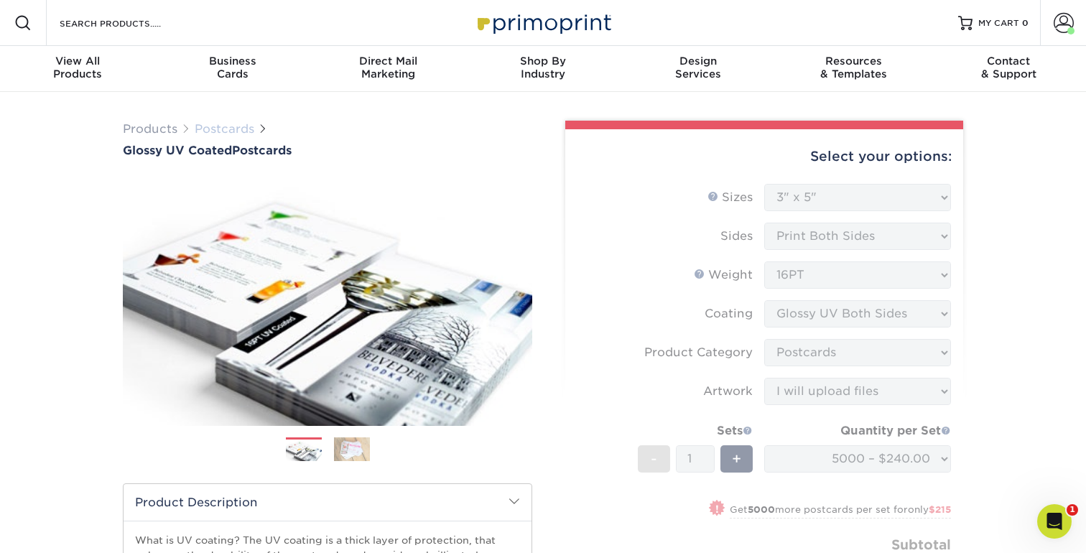
click at [228, 127] on link "Postcards" at bounding box center [225, 129] width 60 height 14
